Goal: Task Accomplishment & Management: Use online tool/utility

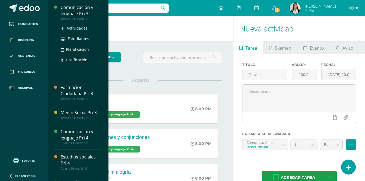
click at [79, 29] on span "Actividades" at bounding box center [77, 28] width 21 height 5
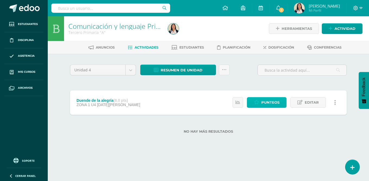
click at [268, 102] on span "Punteos" at bounding box center [271, 103] width 18 height 10
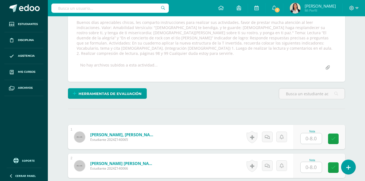
scroll to position [816, 0]
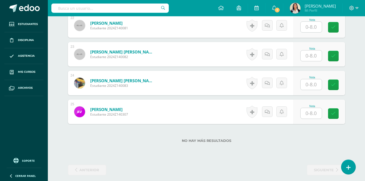
drag, startPoint x: 310, startPoint y: 108, endPoint x: 304, endPoint y: 108, distance: 5.7
click at [306, 108] on input "text" at bounding box center [310, 113] width 21 height 11
type input "8"
click at [313, 53] on input "text" at bounding box center [314, 56] width 22 height 11
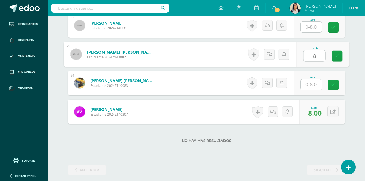
type input "8"
click at [312, 79] on input "text" at bounding box center [310, 84] width 21 height 11
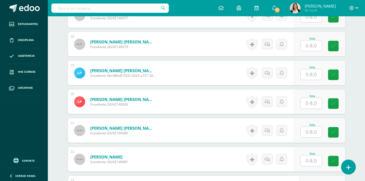
scroll to position [679, 0]
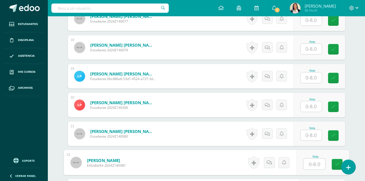
click at [310, 159] on input "text" at bounding box center [314, 164] width 22 height 11
type input "8"
click at [314, 130] on input "text" at bounding box center [310, 135] width 21 height 11
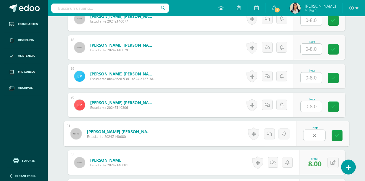
type input "8"
click at [313, 101] on input "text" at bounding box center [310, 106] width 21 height 11
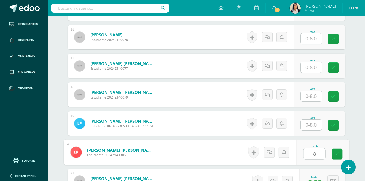
scroll to position [640, 0]
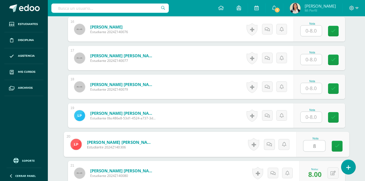
type input "8"
click at [313, 54] on input "text" at bounding box center [310, 59] width 21 height 11
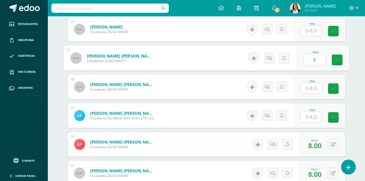
type input "8"
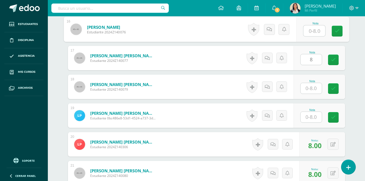
click at [310, 26] on input "text" at bounding box center [314, 31] width 22 height 11
click at [268, 27] on icon at bounding box center [268, 29] width 5 height 5
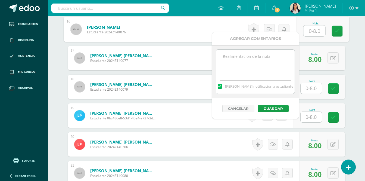
click at [265, 66] on textarea at bounding box center [255, 63] width 78 height 27
type textarea "Debe de ponerse al día."
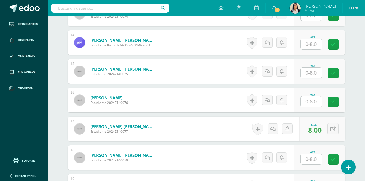
scroll to position [561, 0]
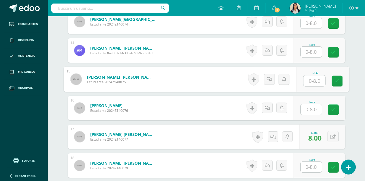
click at [314, 78] on input "text" at bounding box center [314, 81] width 22 height 11
click at [313, 76] on input "text" at bounding box center [314, 81] width 22 height 11
type input "7"
